Goal: Navigation & Orientation: Find specific page/section

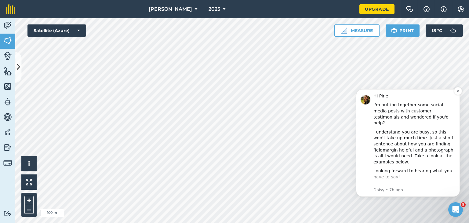
click at [398, 104] on div "I'm putting together some social media posts with customer testimonials and won…" at bounding box center [414, 114] width 82 height 24
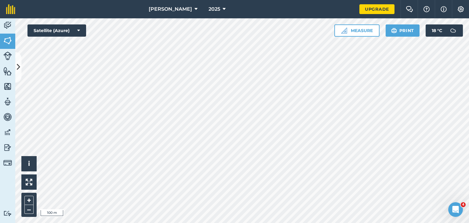
scroll to position [493, 0]
